Goal: Use online tool/utility

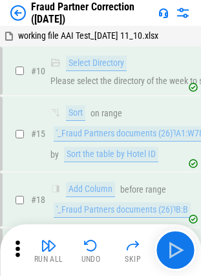
click at [189, 251] on button "button" at bounding box center [175, 250] width 41 height 41
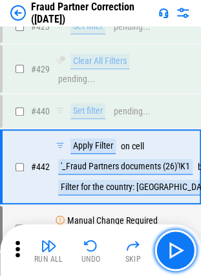
scroll to position [3661, 0]
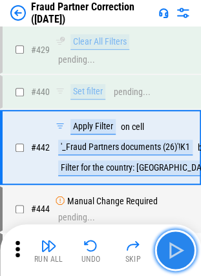
drag, startPoint x: 0, startPoint y: 0, endPoint x: 182, endPoint y: 254, distance: 312.4
click at [182, 254] on img "button" at bounding box center [175, 250] width 21 height 21
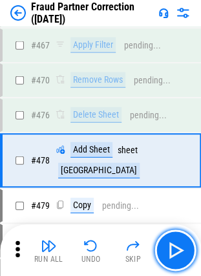
scroll to position [3952, 0]
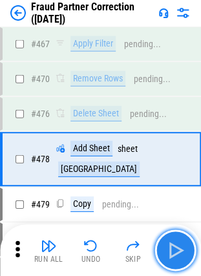
click at [182, 259] on img "button" at bounding box center [175, 250] width 21 height 21
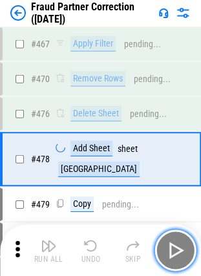
click at [182, 259] on img "button" at bounding box center [175, 250] width 21 height 21
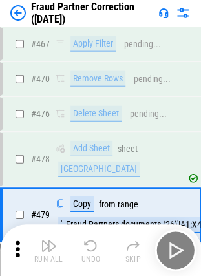
click at [182, 259] on div "Run All Undo Skip" at bounding box center [102, 250] width 188 height 41
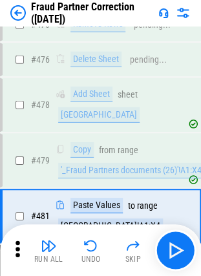
scroll to position [4052, 0]
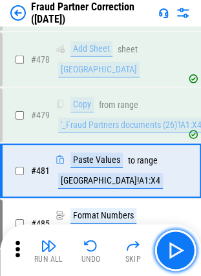
click at [182, 259] on img "button" at bounding box center [175, 250] width 21 height 21
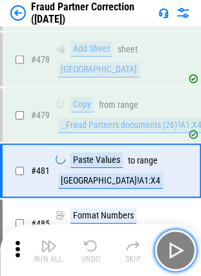
click at [182, 259] on img "button" at bounding box center [175, 250] width 21 height 21
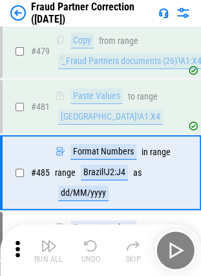
click at [182, 259] on div "Run All Undo Skip" at bounding box center [102, 250] width 188 height 41
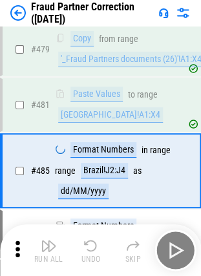
click at [182, 259] on div "Run All Undo Skip" at bounding box center [102, 250] width 188 height 41
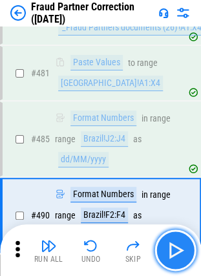
click at [182, 259] on img "button" at bounding box center [175, 250] width 21 height 21
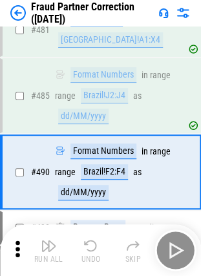
click at [182, 259] on div "Run All Undo Skip" at bounding box center [102, 250] width 188 height 41
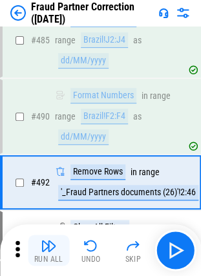
scroll to position [4259, 0]
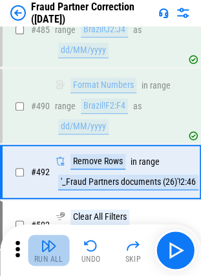
click at [53, 252] on img "button" at bounding box center [49, 246] width 16 height 16
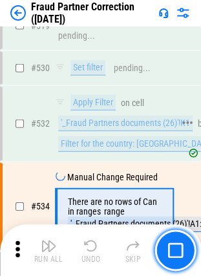
scroll to position [4581, 0]
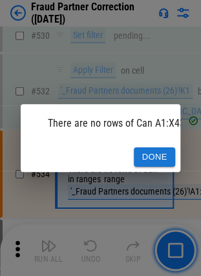
click at [157, 148] on button "Done" at bounding box center [154, 158] width 41 height 20
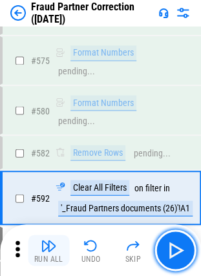
scroll to position [5078, 0]
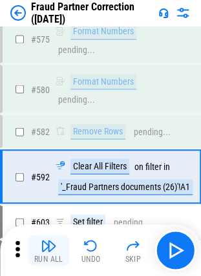
click at [41, 243] on img "button" at bounding box center [49, 246] width 16 height 16
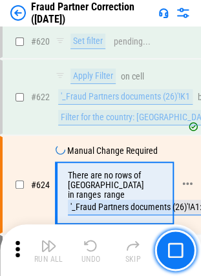
scroll to position [5364, 0]
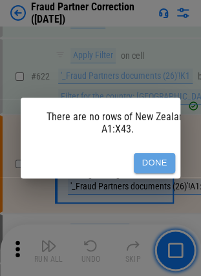
click at [163, 159] on button "Done" at bounding box center [154, 163] width 41 height 20
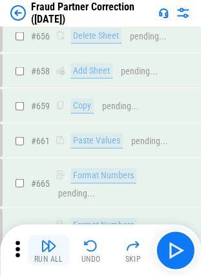
click at [56, 243] on img "button" at bounding box center [49, 246] width 16 height 16
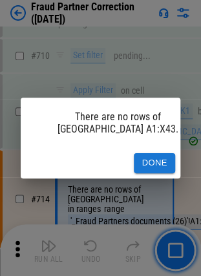
scroll to position [6132, 0]
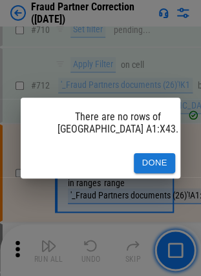
click at [168, 153] on button "Done" at bounding box center [154, 163] width 41 height 20
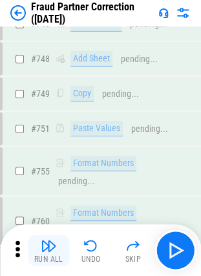
click at [56, 246] on img "button" at bounding box center [49, 246] width 16 height 16
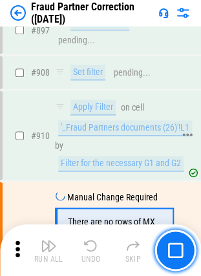
scroll to position [7989, 0]
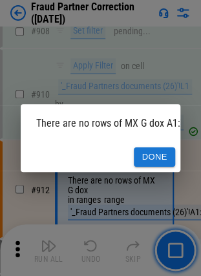
click at [164, 153] on button "Done" at bounding box center [154, 158] width 41 height 20
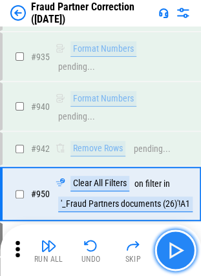
click at [181, 240] on img "button" at bounding box center [175, 250] width 21 height 21
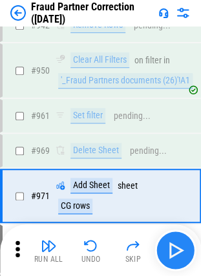
scroll to position [8496, 0]
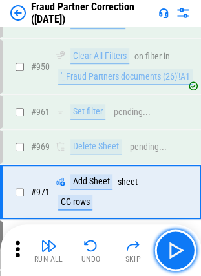
drag, startPoint x: 181, startPoint y: 239, endPoint x: 173, endPoint y: 252, distance: 14.2
click at [173, 252] on img "button" at bounding box center [175, 250] width 21 height 21
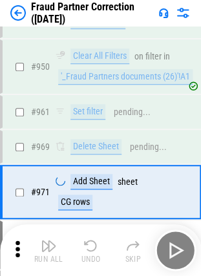
click at [173, 252] on div "Run All Undo Skip" at bounding box center [102, 250] width 188 height 41
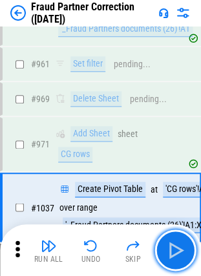
click at [173, 252] on img "button" at bounding box center [175, 250] width 21 height 21
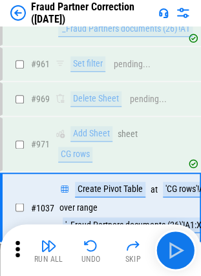
click at [173, 252] on div "Run All Undo Skip" at bounding box center [102, 250] width 188 height 41
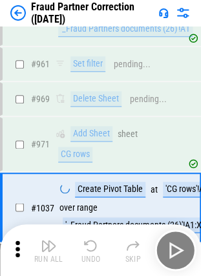
scroll to position [8559, 0]
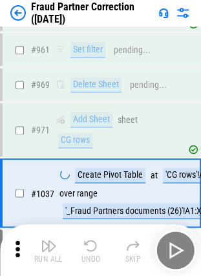
click at [173, 252] on div "Run All Undo Skip" at bounding box center [102, 250] width 188 height 41
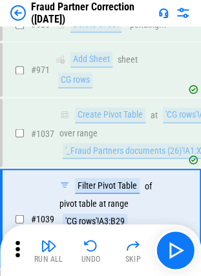
scroll to position [8637, 0]
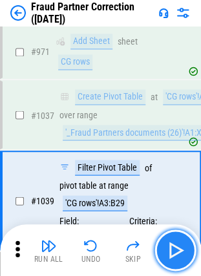
click at [181, 232] on button "button" at bounding box center [175, 250] width 41 height 41
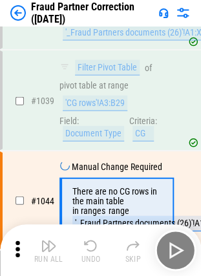
scroll to position [8744, 0]
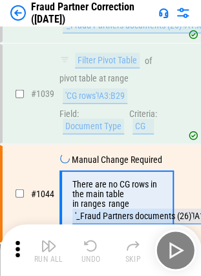
click at [179, 241] on div "Run All Undo Skip" at bounding box center [102, 250] width 188 height 41
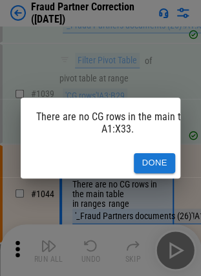
drag, startPoint x: 100, startPoint y: 184, endPoint x: 129, endPoint y: 185, distance: 29.8
click at [129, 185] on div "There are no CG rows in the main table A1:X33. Done" at bounding box center [100, 138] width 201 height 276
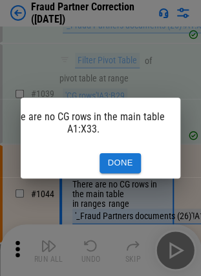
click at [122, 160] on button "Done" at bounding box center [120, 163] width 41 height 20
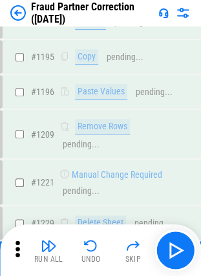
scroll to position [9719, 0]
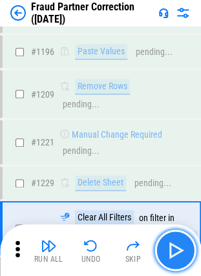
click at [171, 263] on button "button" at bounding box center [175, 250] width 41 height 41
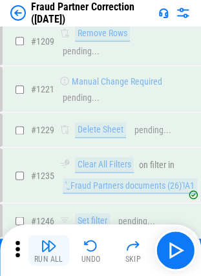
scroll to position [9809, 0]
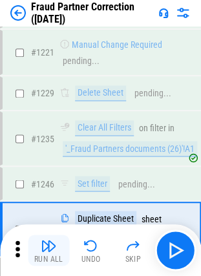
click at [54, 243] on img "button" at bounding box center [49, 246] width 16 height 16
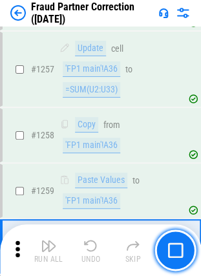
scroll to position [10201, 0]
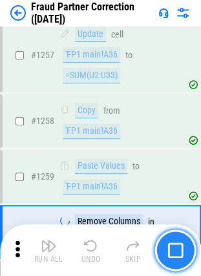
click at [176, 247] on img "button" at bounding box center [176, 251] width 16 height 16
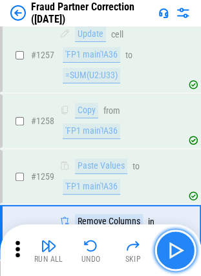
click at [182, 232] on button "button" at bounding box center [175, 250] width 41 height 41
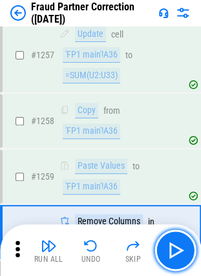
click at [178, 248] on img "button" at bounding box center [175, 250] width 21 height 21
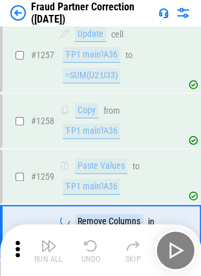
click at [178, 248] on div "Run All Undo Skip" at bounding box center [102, 250] width 188 height 41
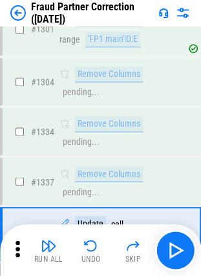
scroll to position [10405, 0]
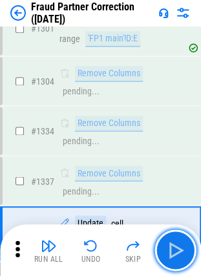
click at [178, 248] on img "button" at bounding box center [175, 250] width 21 height 21
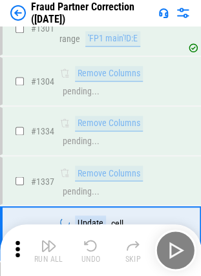
click at [178, 248] on div "Run All Undo Skip" at bounding box center [102, 250] width 188 height 41
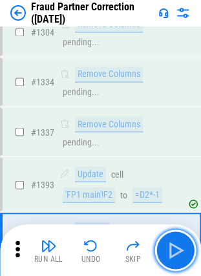
scroll to position [10470, 0]
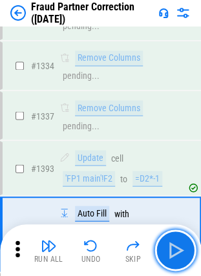
click at [178, 248] on img "button" at bounding box center [175, 250] width 21 height 21
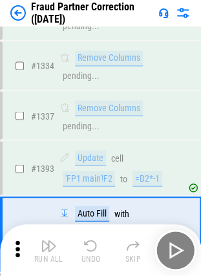
click at [178, 248] on div "Run All Undo Skip" at bounding box center [102, 250] width 188 height 41
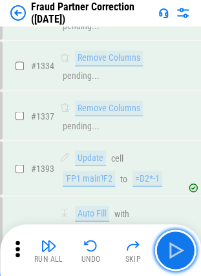
scroll to position [10536, 0]
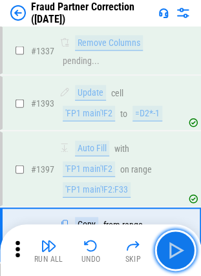
click at [178, 248] on img "button" at bounding box center [175, 250] width 21 height 21
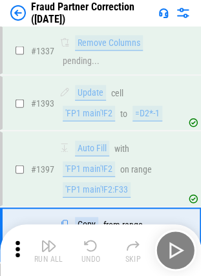
click at [178, 248] on div "Run All Undo Skip" at bounding box center [102, 250] width 188 height 41
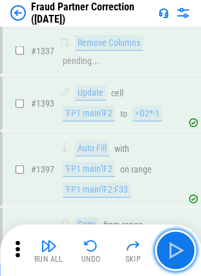
click at [178, 248] on img "button" at bounding box center [175, 250] width 21 height 21
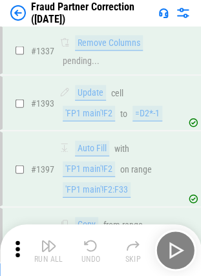
click at [178, 248] on div "Run All Undo Skip" at bounding box center [102, 250] width 188 height 41
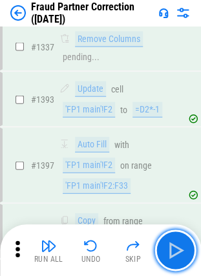
click at [178, 248] on img "button" at bounding box center [175, 250] width 21 height 21
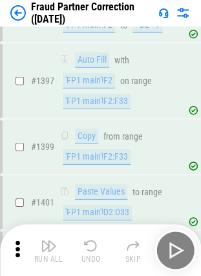
click at [178, 248] on div "Run All Undo Skip" at bounding box center [102, 250] width 188 height 41
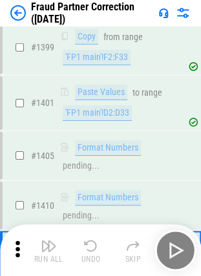
click at [178, 248] on div "Run All Undo Skip" at bounding box center [102, 250] width 188 height 41
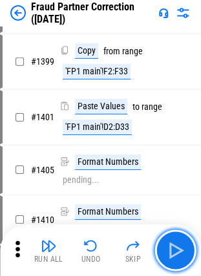
click at [178, 248] on img "button" at bounding box center [175, 250] width 21 height 21
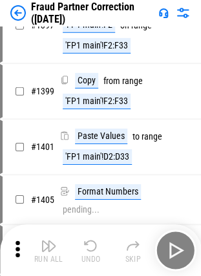
click at [178, 248] on div "Run All Undo Skip" at bounding box center [102, 250] width 188 height 41
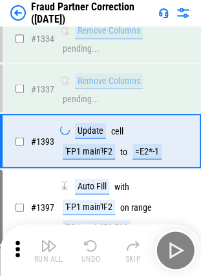
click at [178, 248] on div "Run All Undo Skip" at bounding box center [102, 250] width 188 height 41
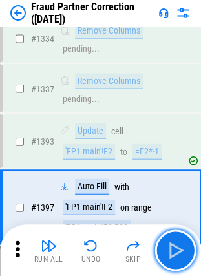
click at [178, 248] on img "button" at bounding box center [175, 250] width 21 height 21
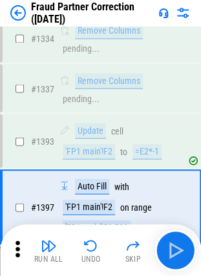
click at [178, 248] on div "Run All Undo Skip" at bounding box center [102, 250] width 188 height 41
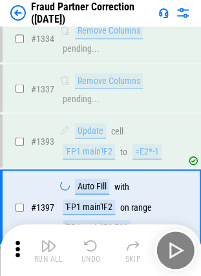
click at [178, 248] on div "Run All Undo Skip" at bounding box center [102, 250] width 188 height 41
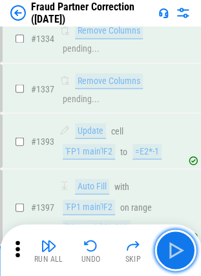
click at [178, 248] on img "button" at bounding box center [175, 250] width 21 height 21
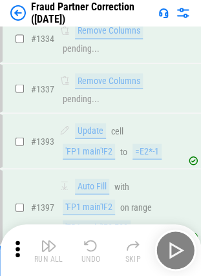
click at [178, 248] on div "Run All Undo Skip" at bounding box center [102, 250] width 188 height 41
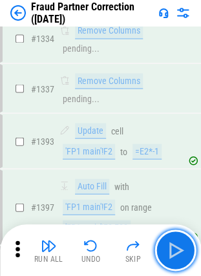
click at [178, 248] on img "button" at bounding box center [175, 250] width 21 height 21
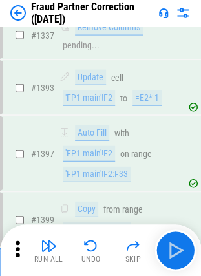
click at [178, 248] on div "Run All Undo Skip" at bounding box center [102, 250] width 188 height 41
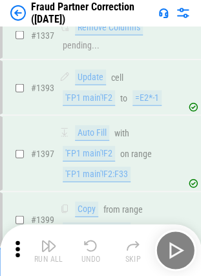
scroll to position [10591, 0]
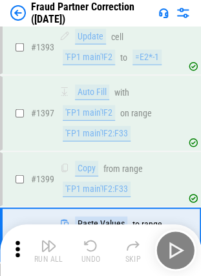
click at [178, 248] on div "Run All Undo Skip" at bounding box center [102, 250] width 188 height 41
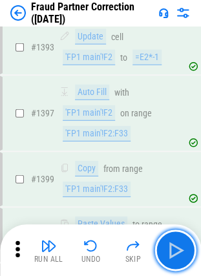
click at [178, 248] on img "button" at bounding box center [175, 250] width 21 height 21
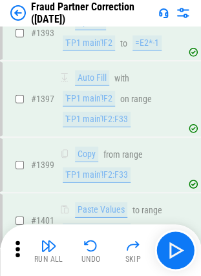
click at [178, 248] on div "Run All Undo Skip" at bounding box center [102, 250] width 188 height 41
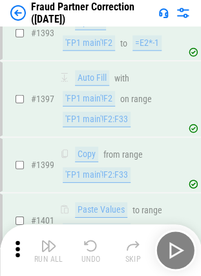
scroll to position [10732, 0]
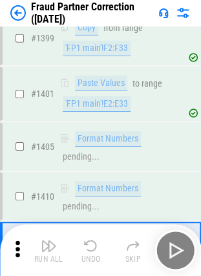
click at [178, 248] on div "Run All Undo Skip" at bounding box center [102, 250] width 188 height 41
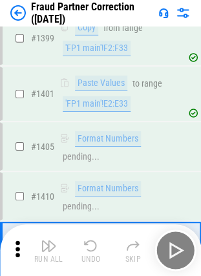
click at [178, 248] on div "Run All Undo Skip" at bounding box center [102, 250] width 188 height 41
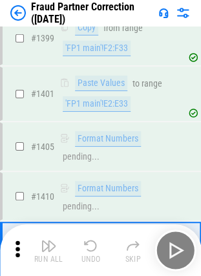
click at [178, 248] on div "Run All Undo Skip" at bounding box center [102, 250] width 188 height 41
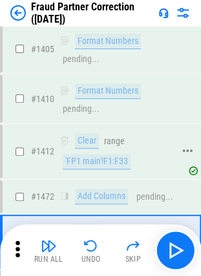
scroll to position [10836, 0]
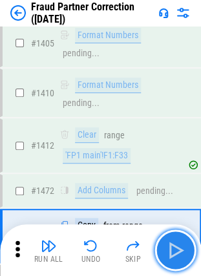
click at [178, 254] on img "button" at bounding box center [175, 250] width 21 height 21
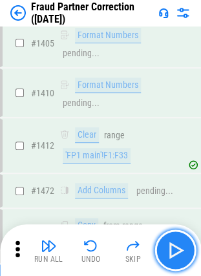
click at [178, 254] on img "button" at bounding box center [175, 250] width 21 height 21
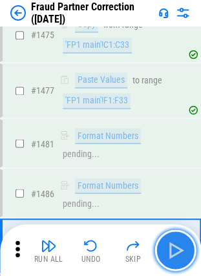
click at [178, 254] on img "button" at bounding box center [175, 250] width 21 height 21
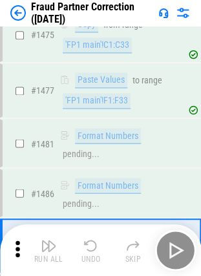
scroll to position [11046, 0]
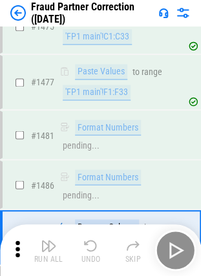
click at [178, 254] on div "Run All Undo Skip" at bounding box center [102, 250] width 188 height 41
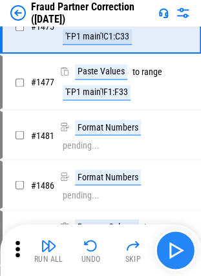
click at [178, 254] on div "Run All Undo Skip" at bounding box center [102, 250] width 188 height 41
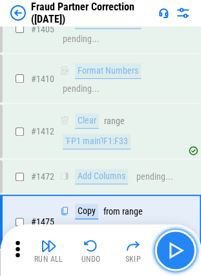
scroll to position [10836, 0]
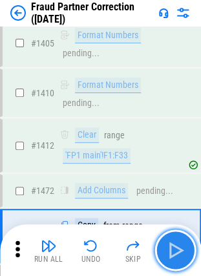
click at [178, 254] on img "button" at bounding box center [175, 250] width 21 height 21
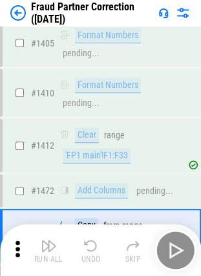
click at [178, 254] on div "Run All Undo Skip" at bounding box center [102, 250] width 188 height 41
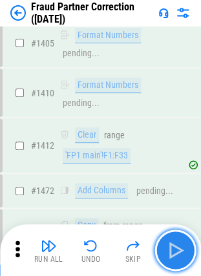
click at [178, 254] on img "button" at bounding box center [175, 250] width 21 height 21
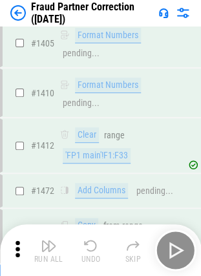
click at [178, 254] on div "Run All Undo Skip" at bounding box center [102, 250] width 188 height 41
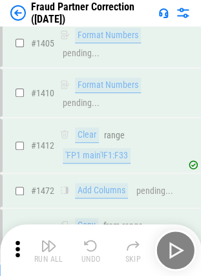
click at [178, 254] on div "Run All Undo Skip" at bounding box center [102, 250] width 188 height 41
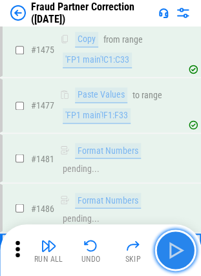
click at [178, 254] on img "button" at bounding box center [175, 250] width 21 height 21
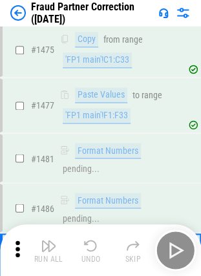
scroll to position [11046, 0]
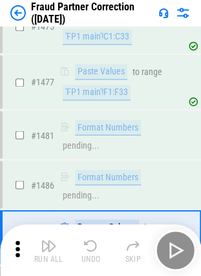
click at [178, 254] on div "Run All Undo Skip" at bounding box center [102, 250] width 188 height 41
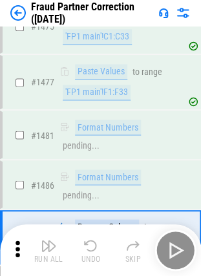
click at [178, 254] on div "Run All Undo Skip" at bounding box center [102, 250] width 188 height 41
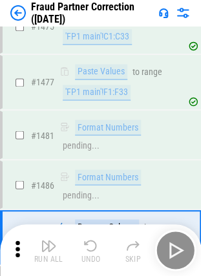
click at [178, 254] on div "Run All Undo Skip" at bounding box center [102, 250] width 188 height 41
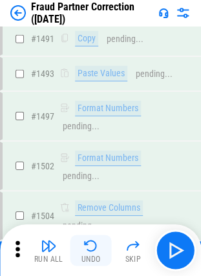
scroll to position [11329, 0]
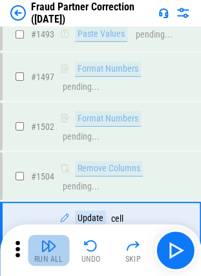
click at [54, 243] on img "button" at bounding box center [49, 246] width 16 height 16
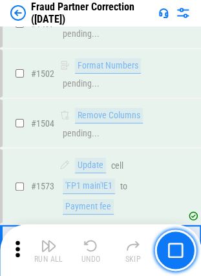
scroll to position [11420, 0]
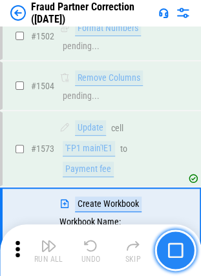
click at [173, 247] on img "button" at bounding box center [176, 251] width 16 height 16
